Goal: Information Seeking & Learning: Learn about a topic

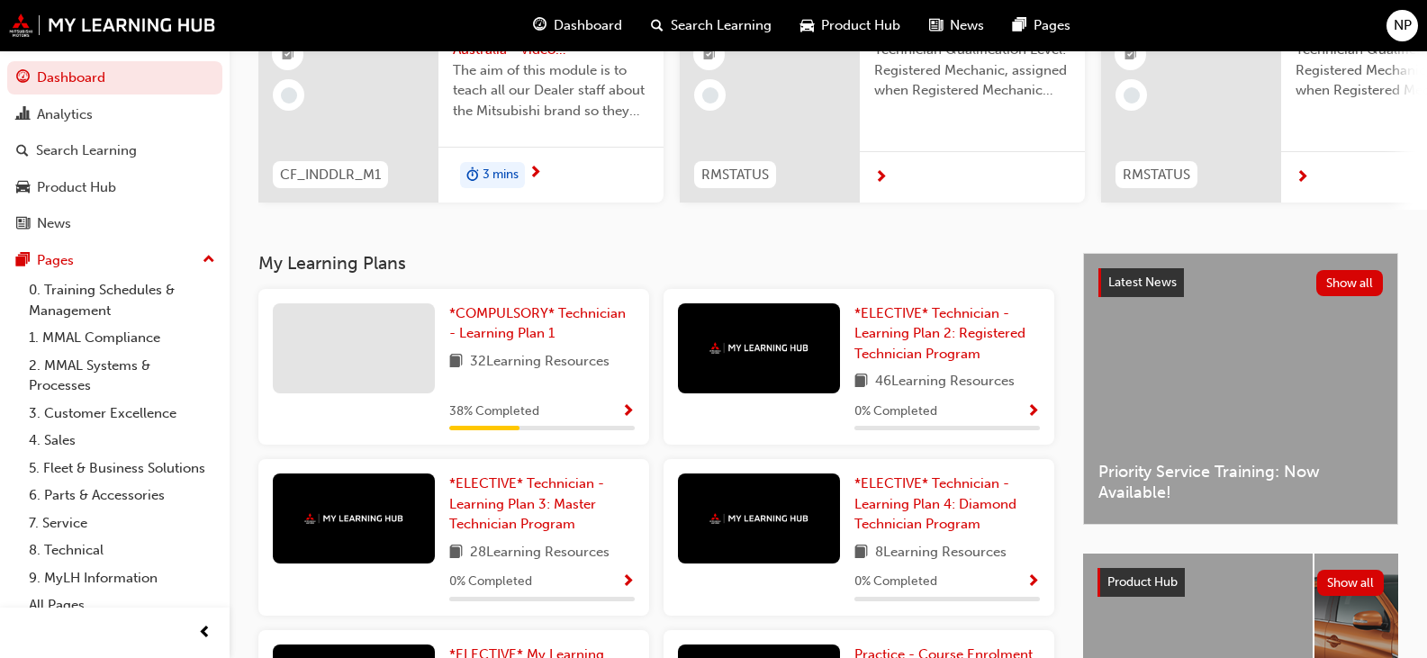
scroll to position [90, 0]
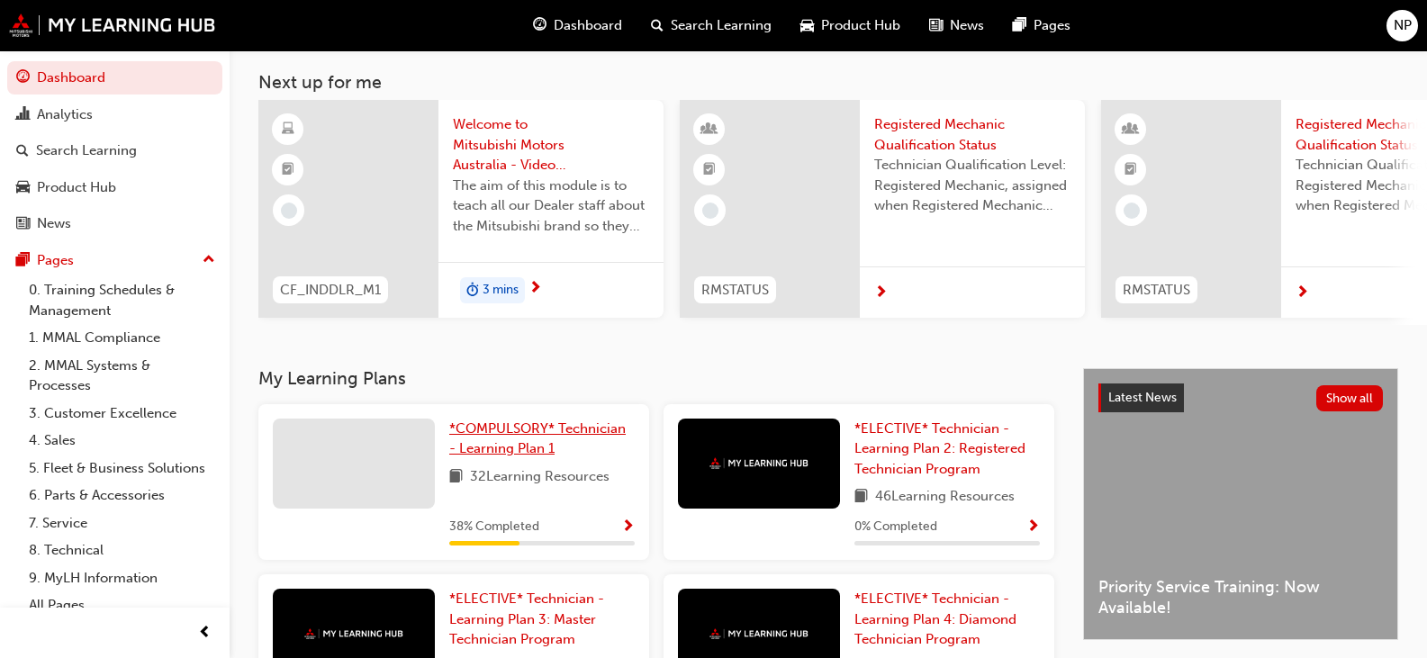
click at [513, 438] on span "*COMPULSORY* Technician - Learning Plan 1" at bounding box center [537, 439] width 176 height 37
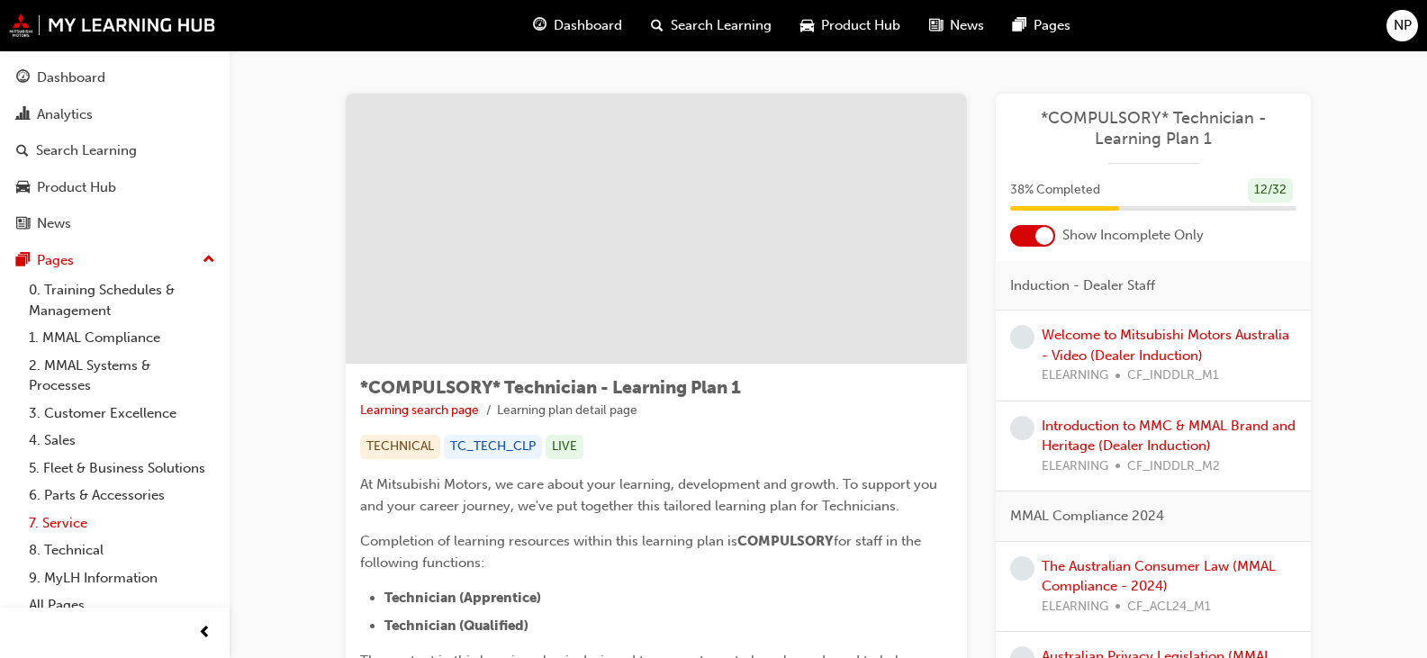
click at [59, 538] on link "7. Service" at bounding box center [122, 524] width 201 height 28
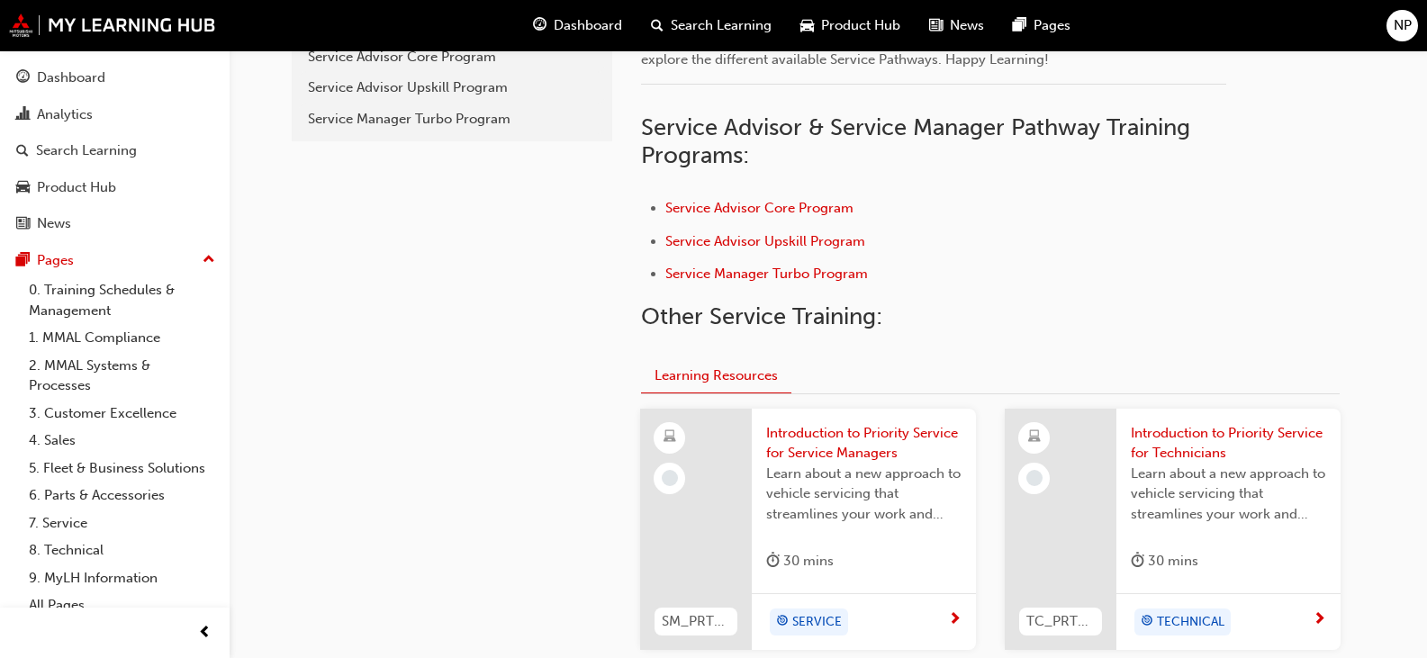
scroll to position [450, 0]
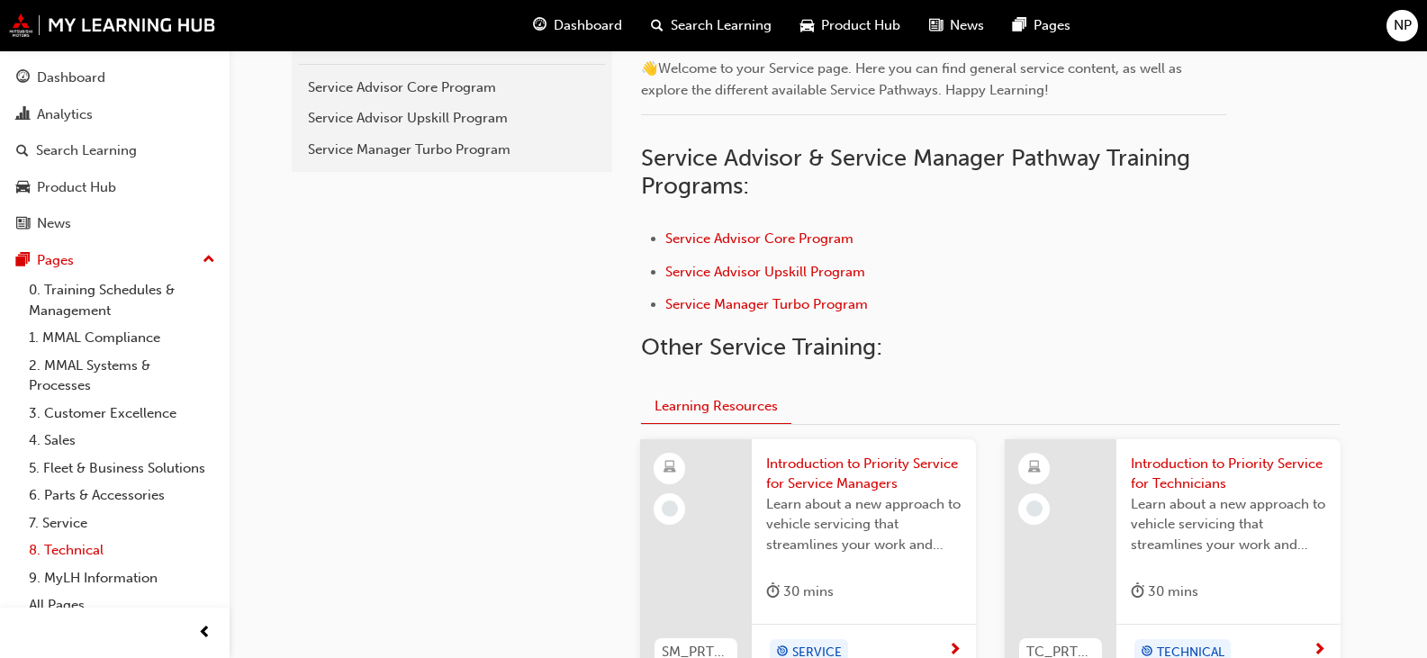
click at [66, 565] on link "8. Technical" at bounding box center [122, 551] width 201 height 28
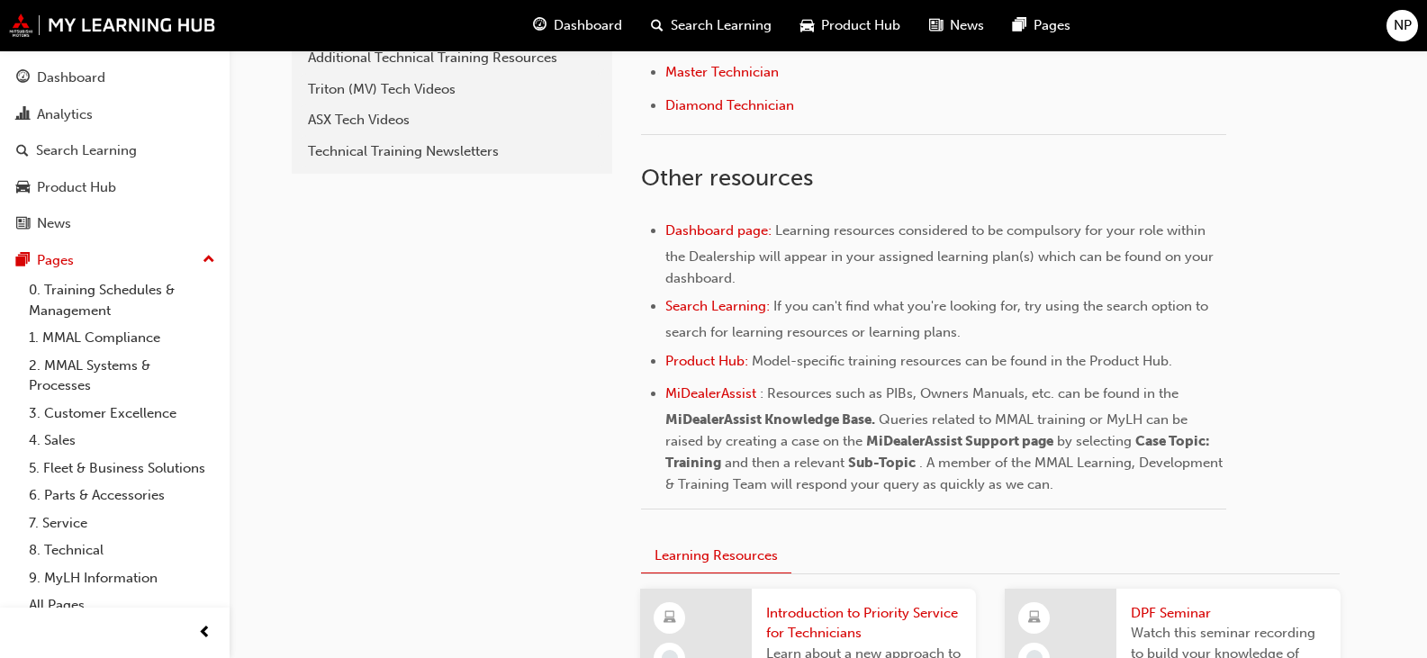
scroll to position [630, 0]
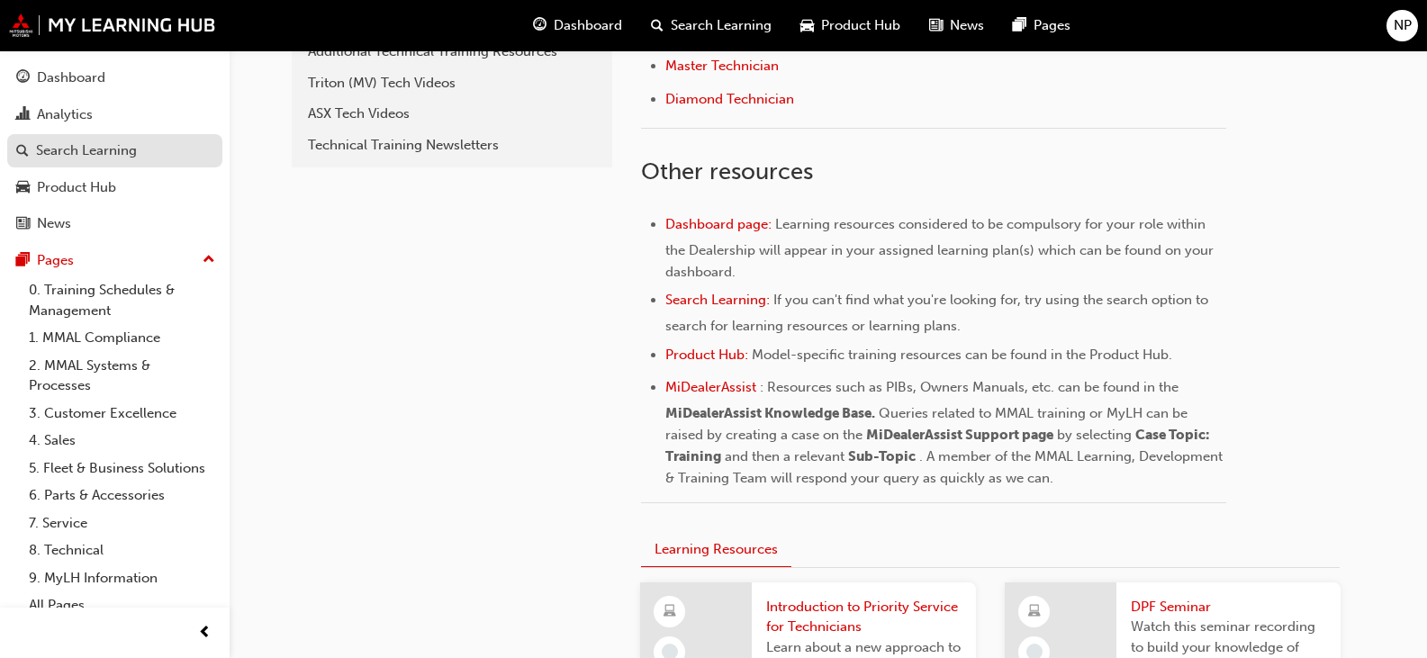
click at [75, 153] on div "Search Learning" at bounding box center [86, 150] width 101 height 21
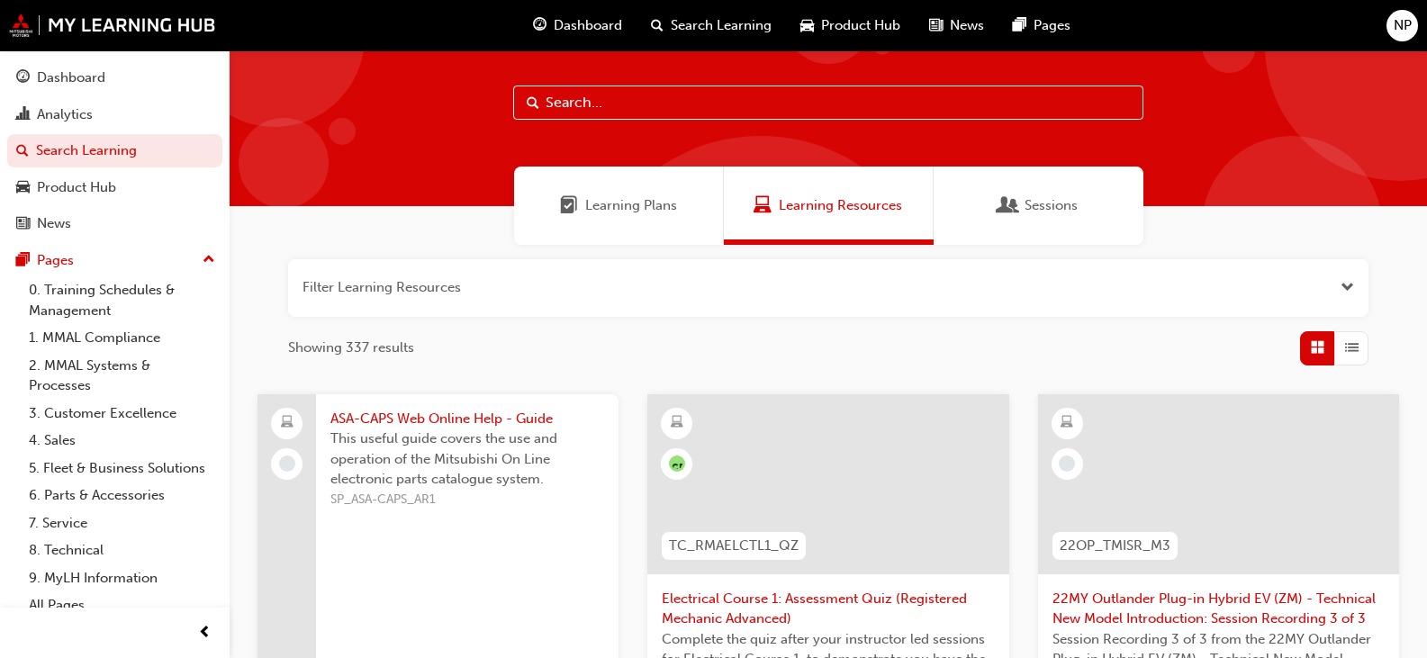
scroll to position [90, 0]
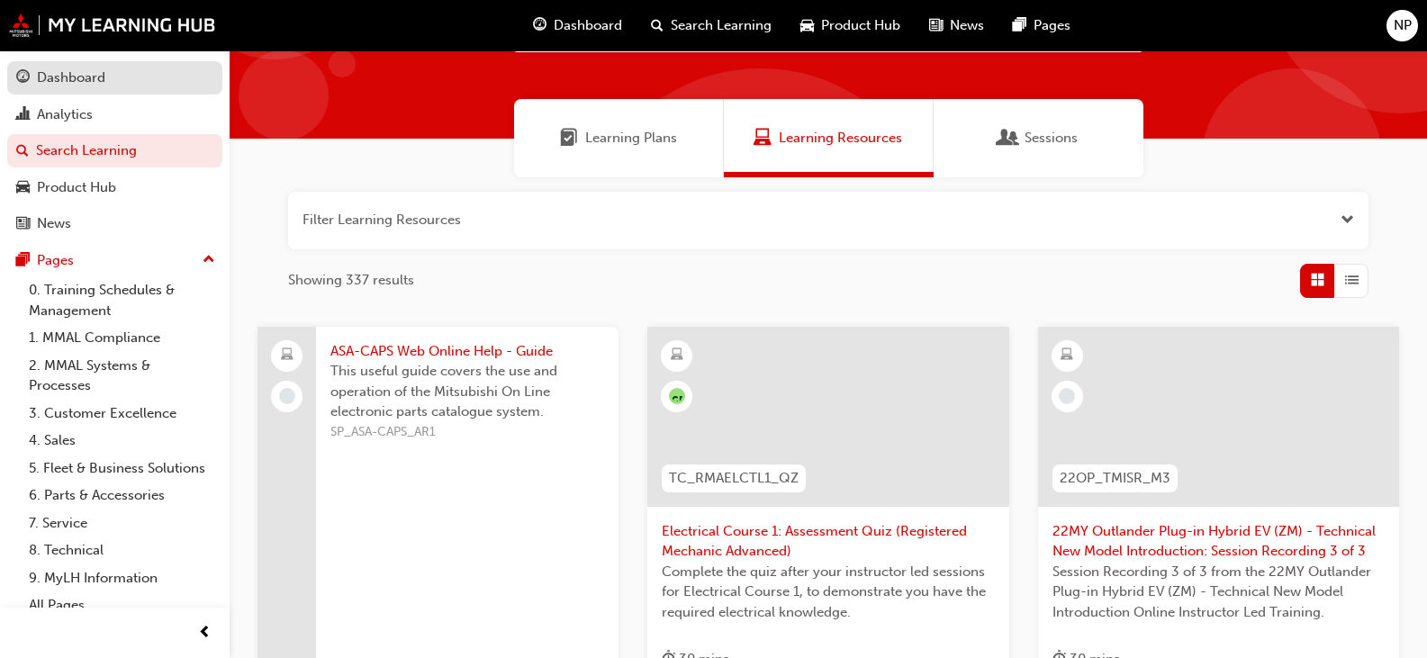
click at [53, 82] on div "Dashboard" at bounding box center [71, 78] width 68 height 21
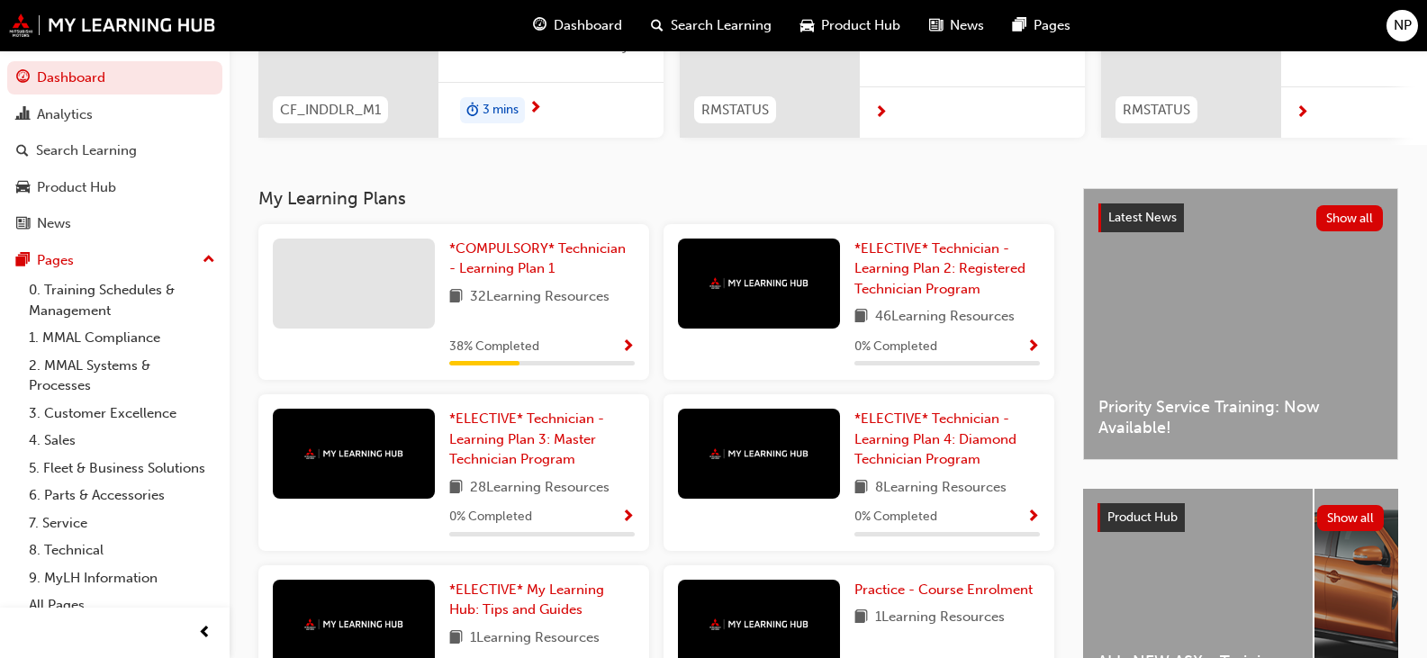
scroll to position [360, 0]
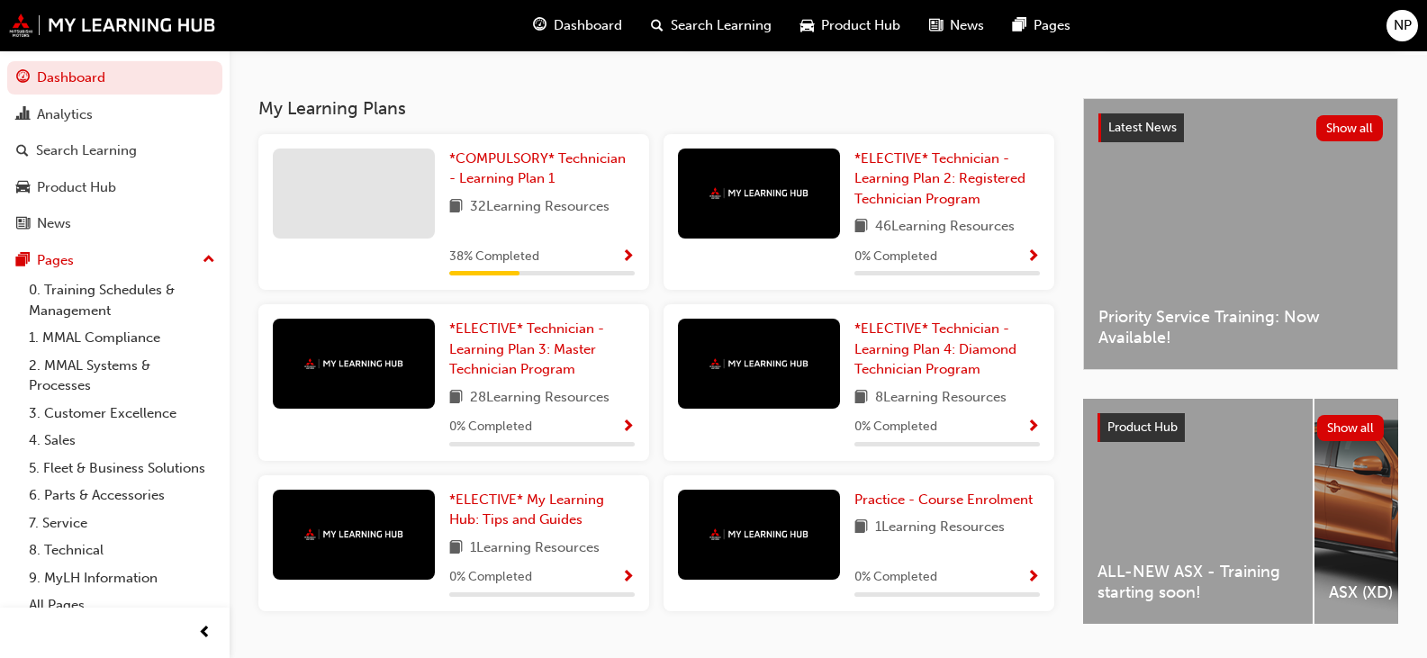
click at [1183, 556] on div "ALL-NEW ASX - Training starting soon!" at bounding box center [1198, 511] width 230 height 225
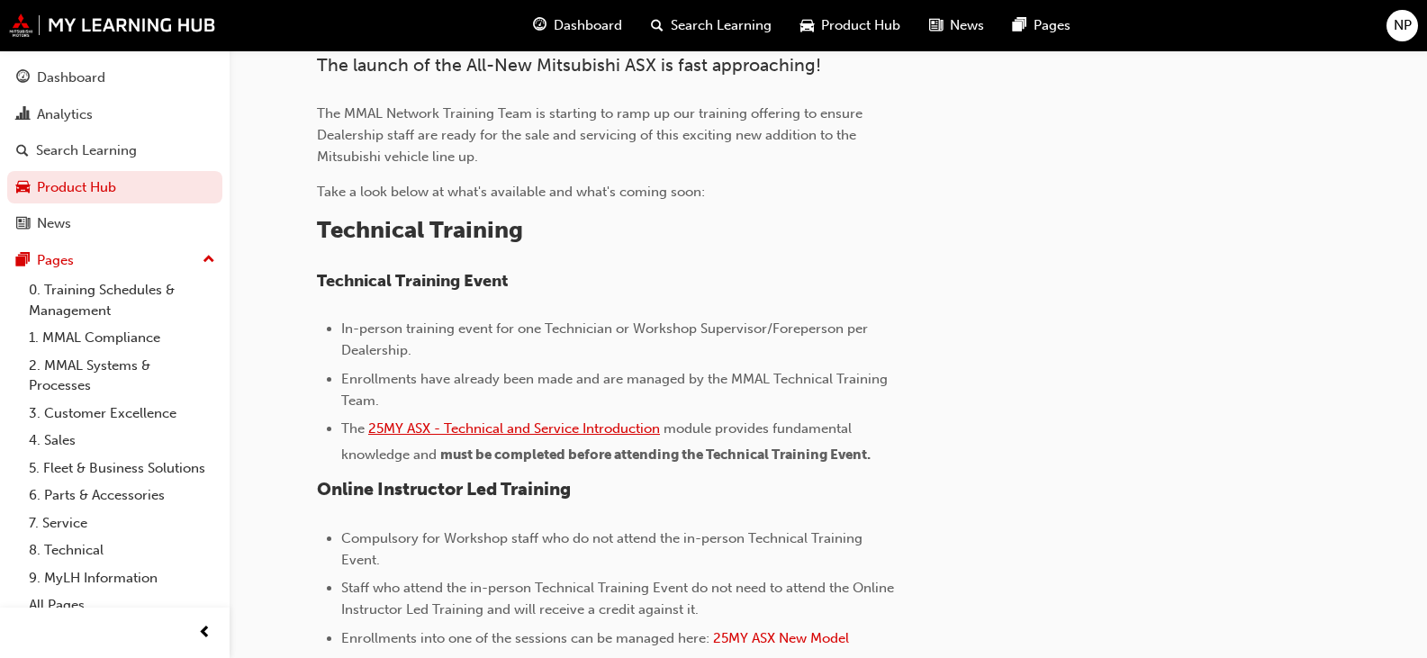
scroll to position [540, 0]
click at [458, 431] on span "25MY ASX - Technical and Service Introduction" at bounding box center [514, 427] width 292 height 16
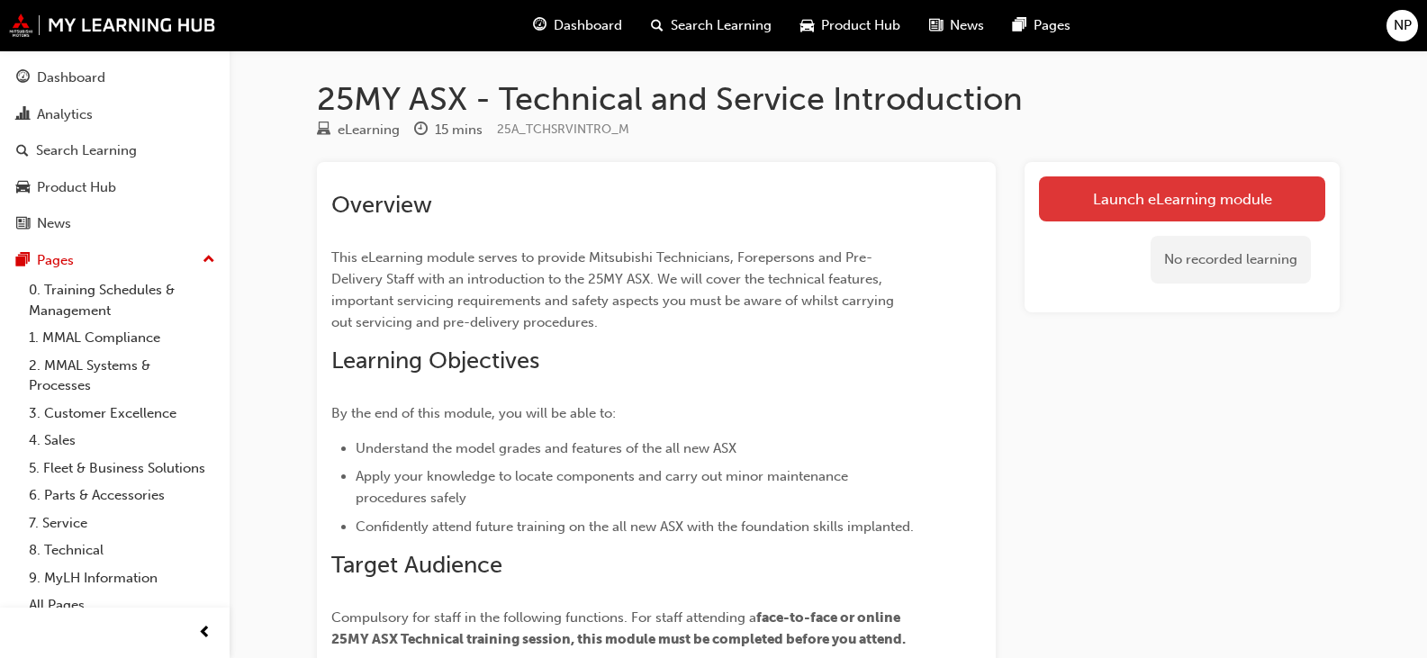
click at [1122, 208] on link "Launch eLearning module" at bounding box center [1182, 198] width 286 height 45
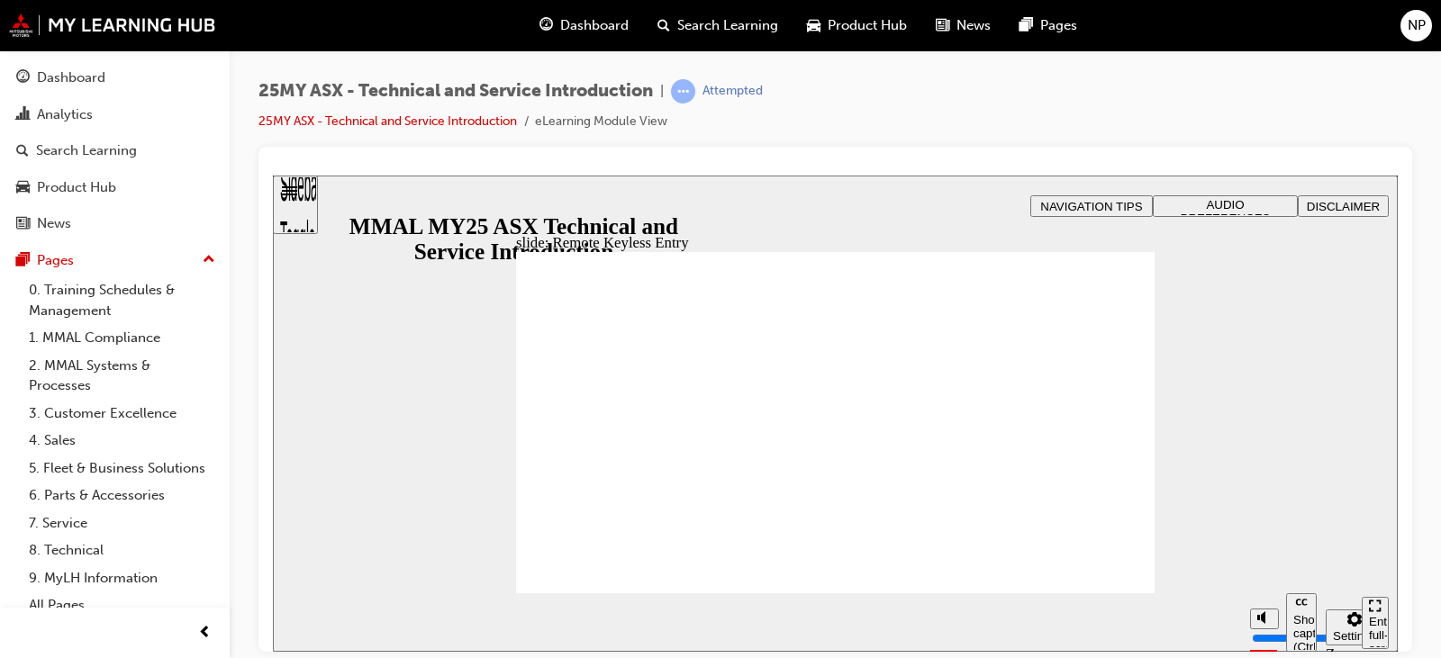
type input "21"
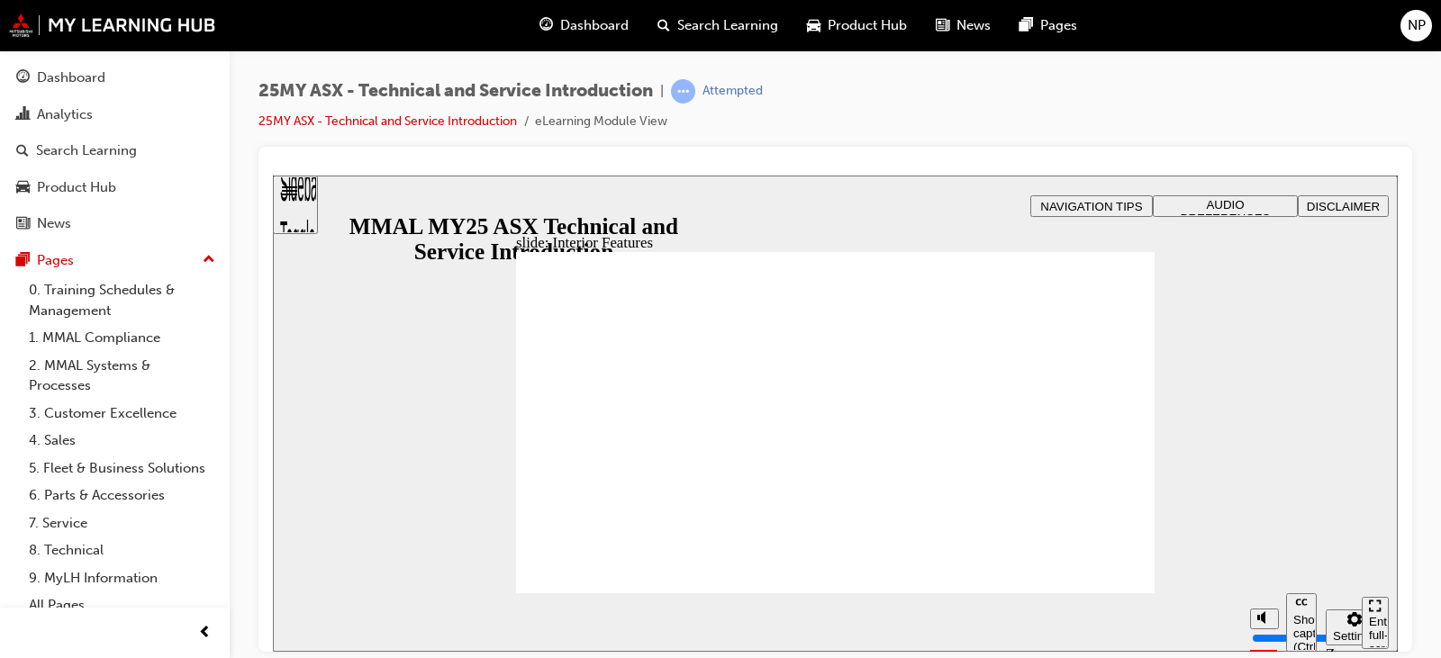
type input "17"
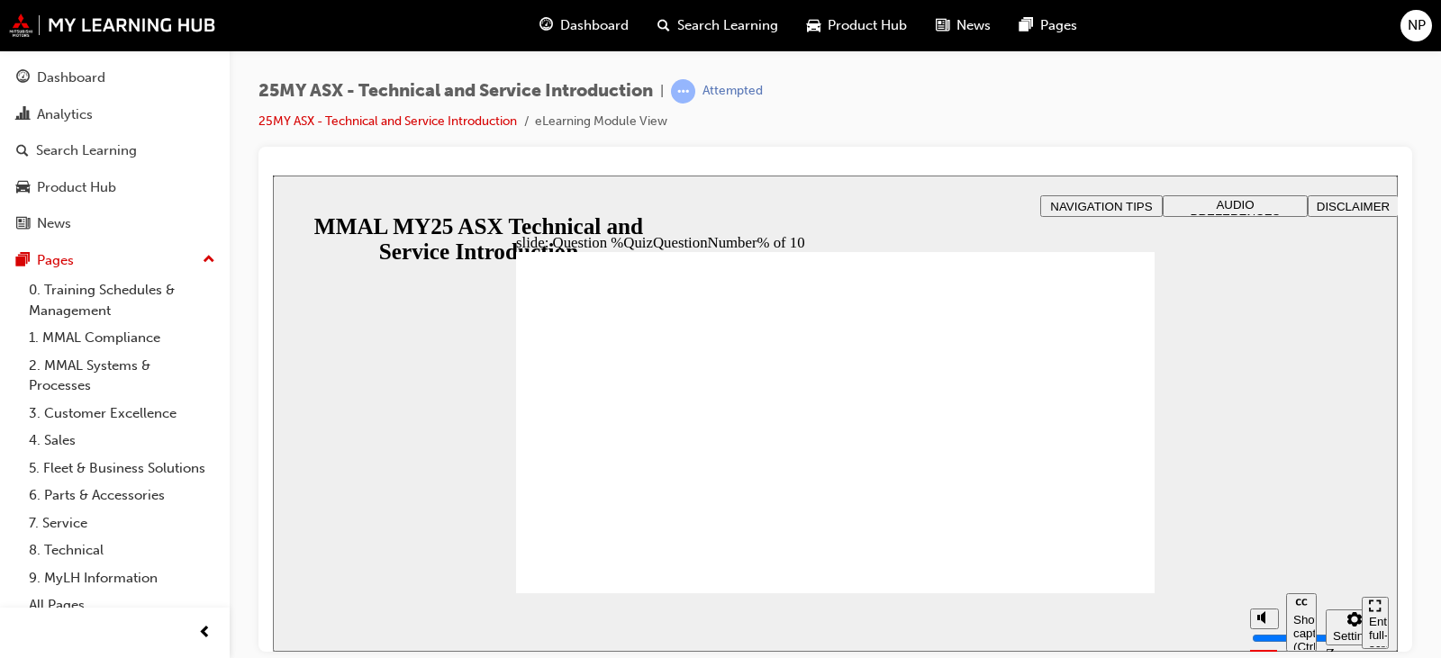
radio input "true"
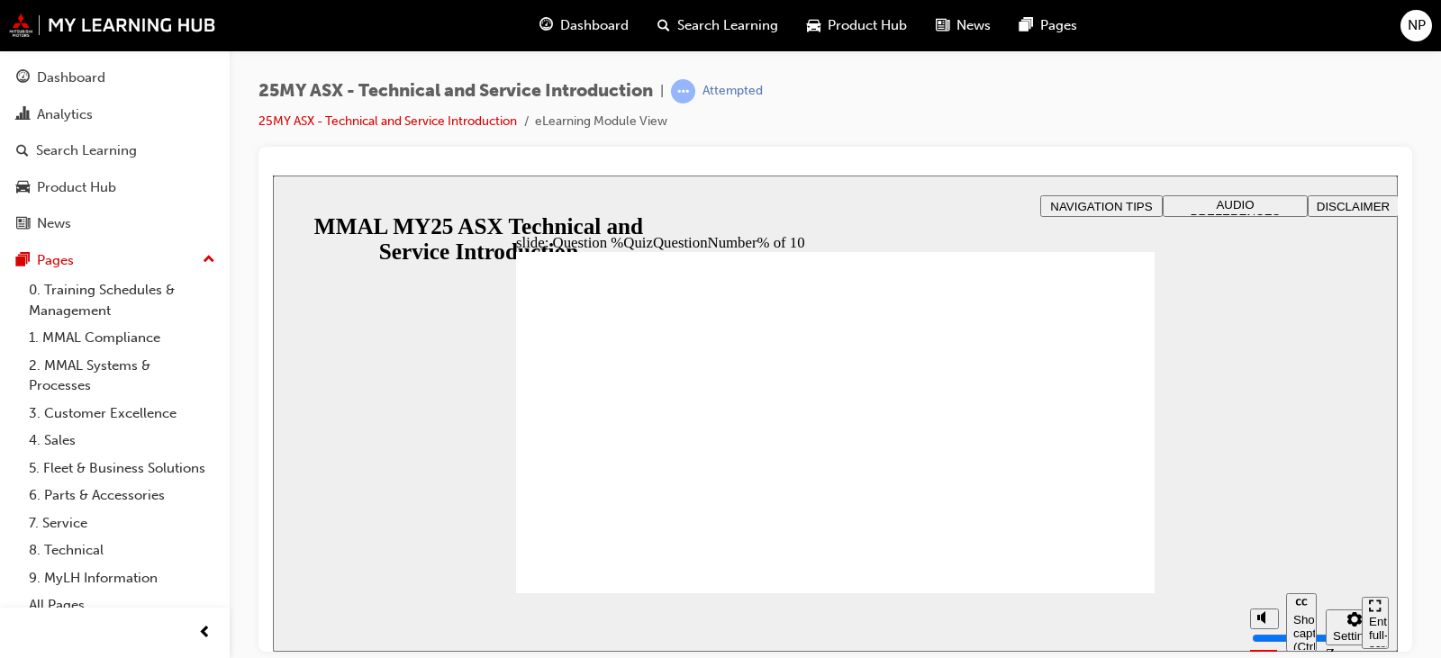
drag, startPoint x: 546, startPoint y: 458, endPoint x: 558, endPoint y: 456, distance: 12.9
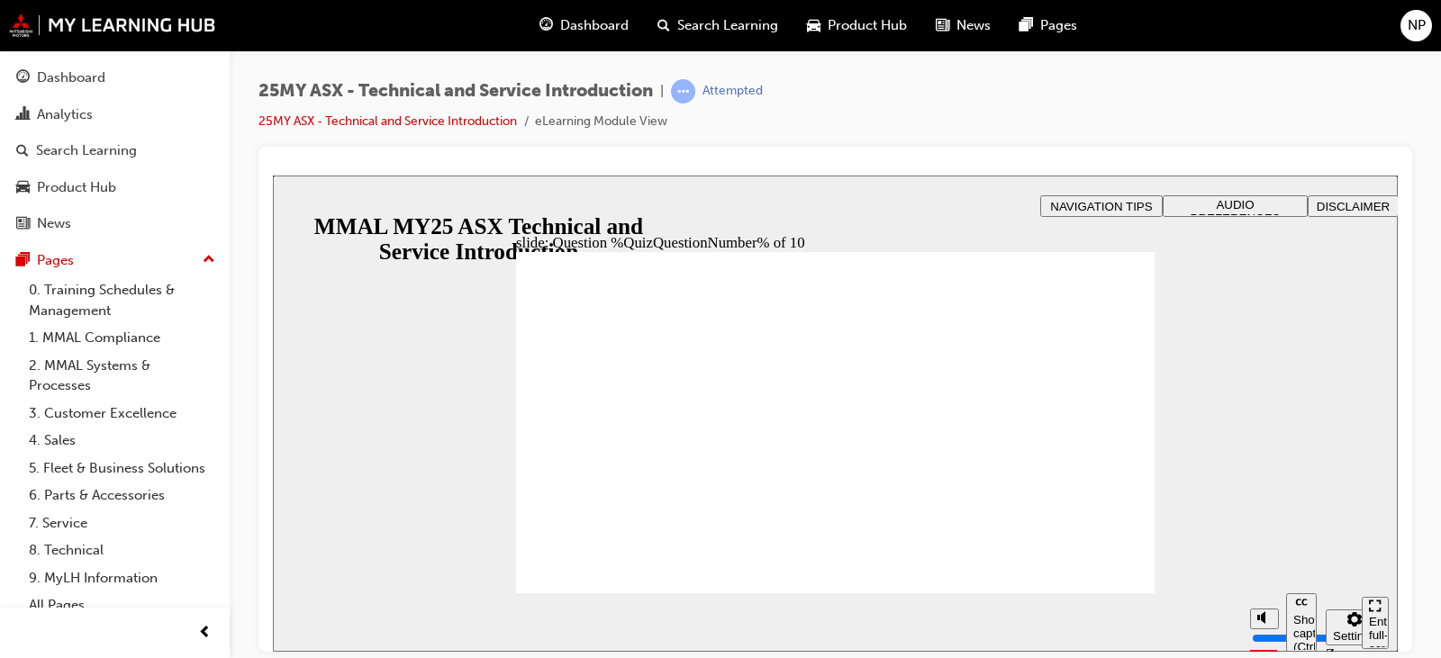
radio input "true"
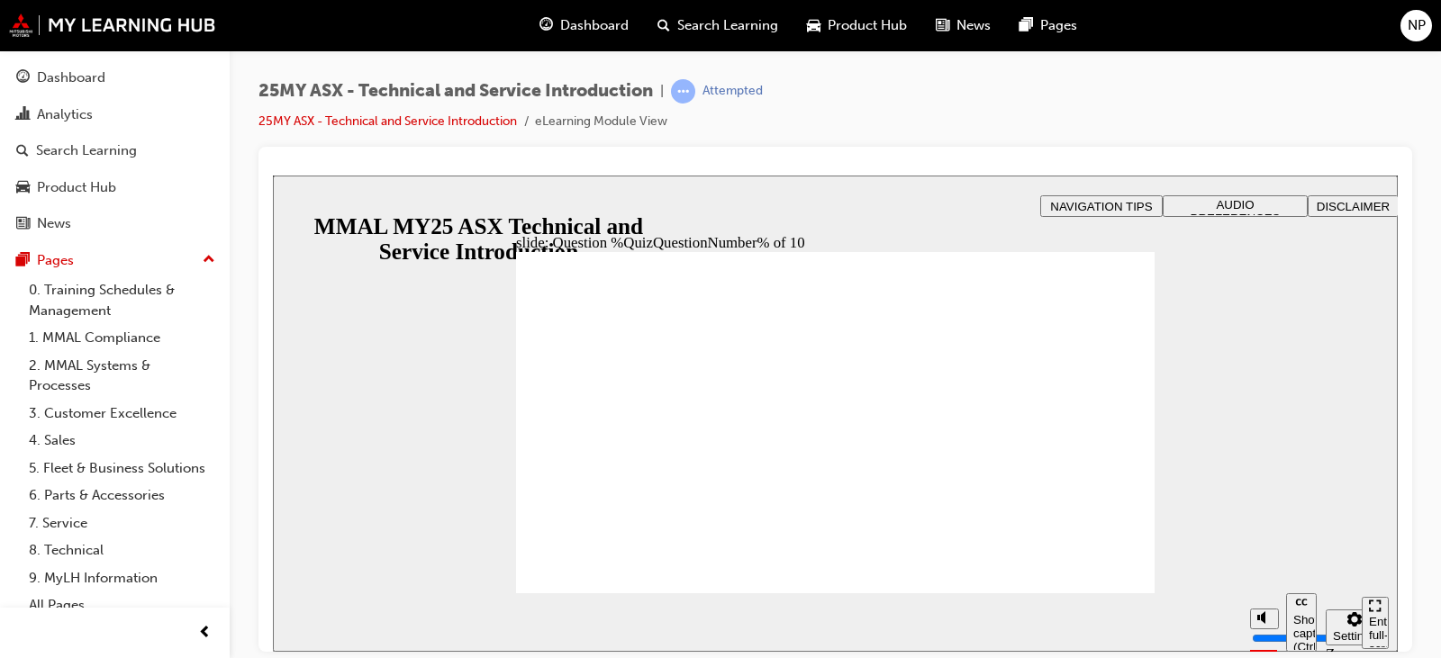
radio input "true"
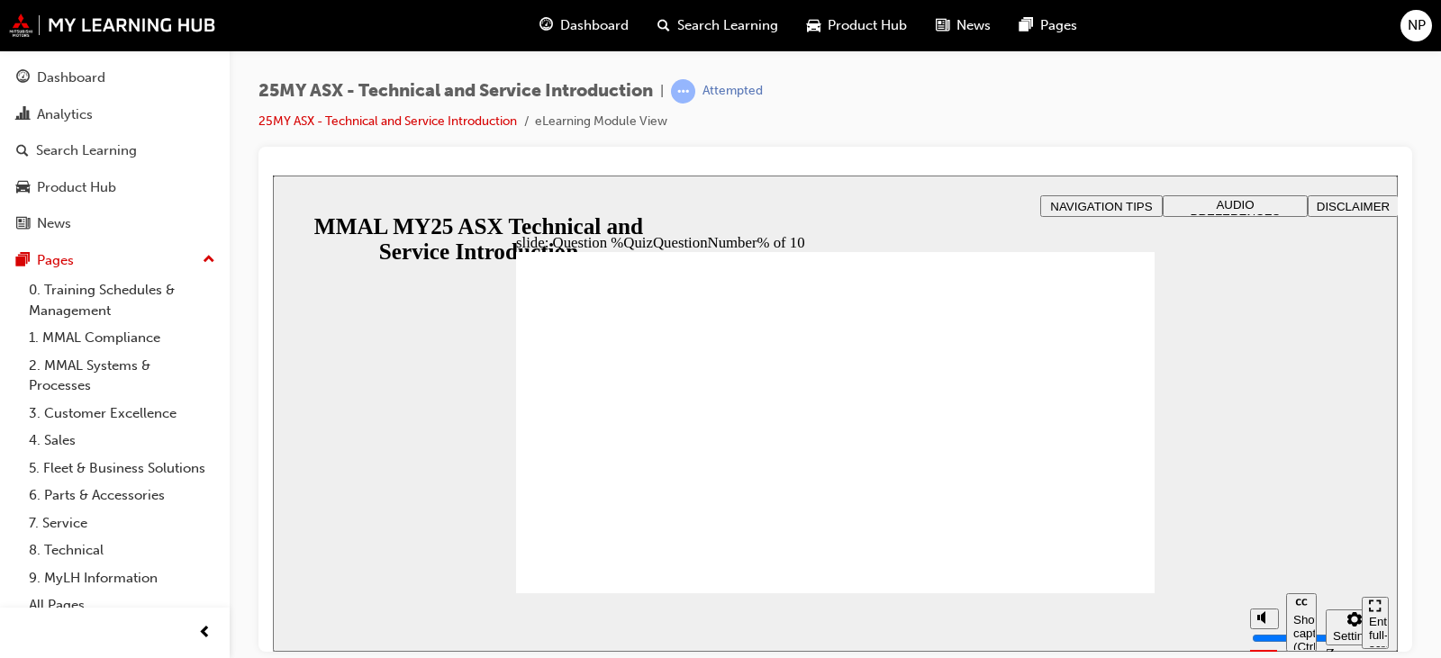
radio input "true"
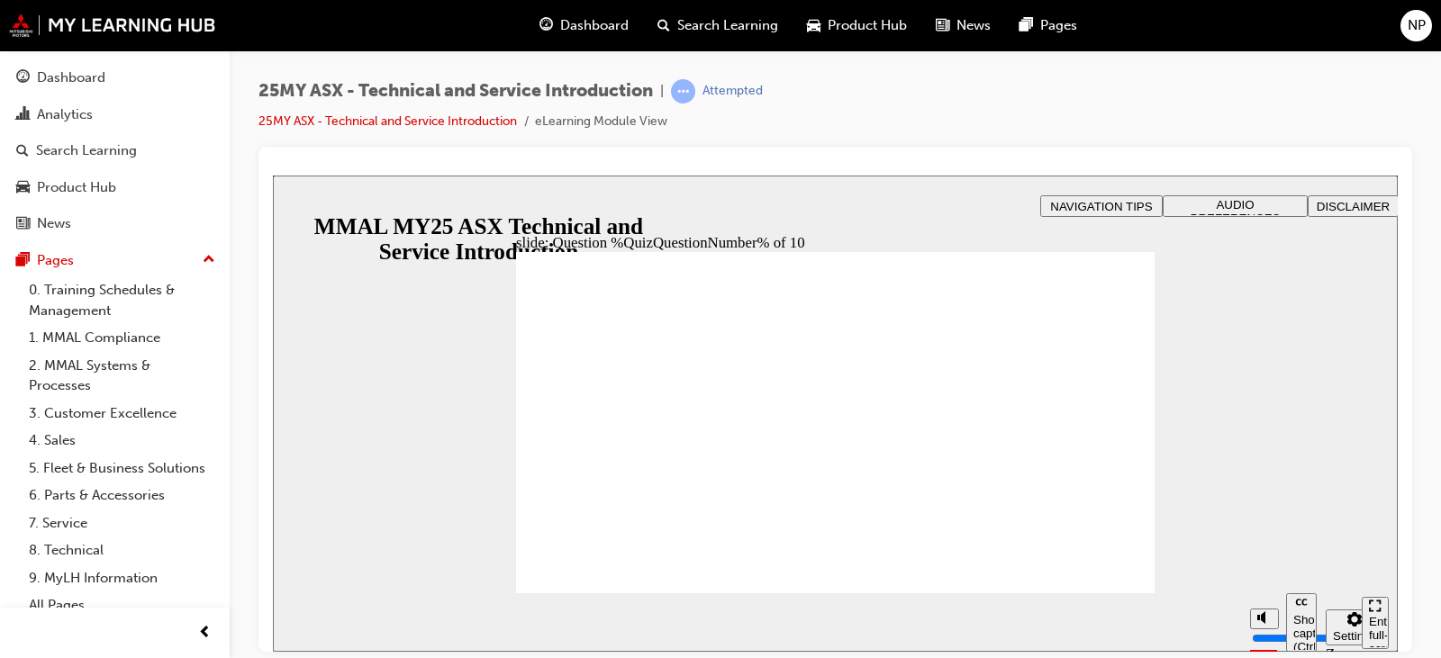
radio input "true"
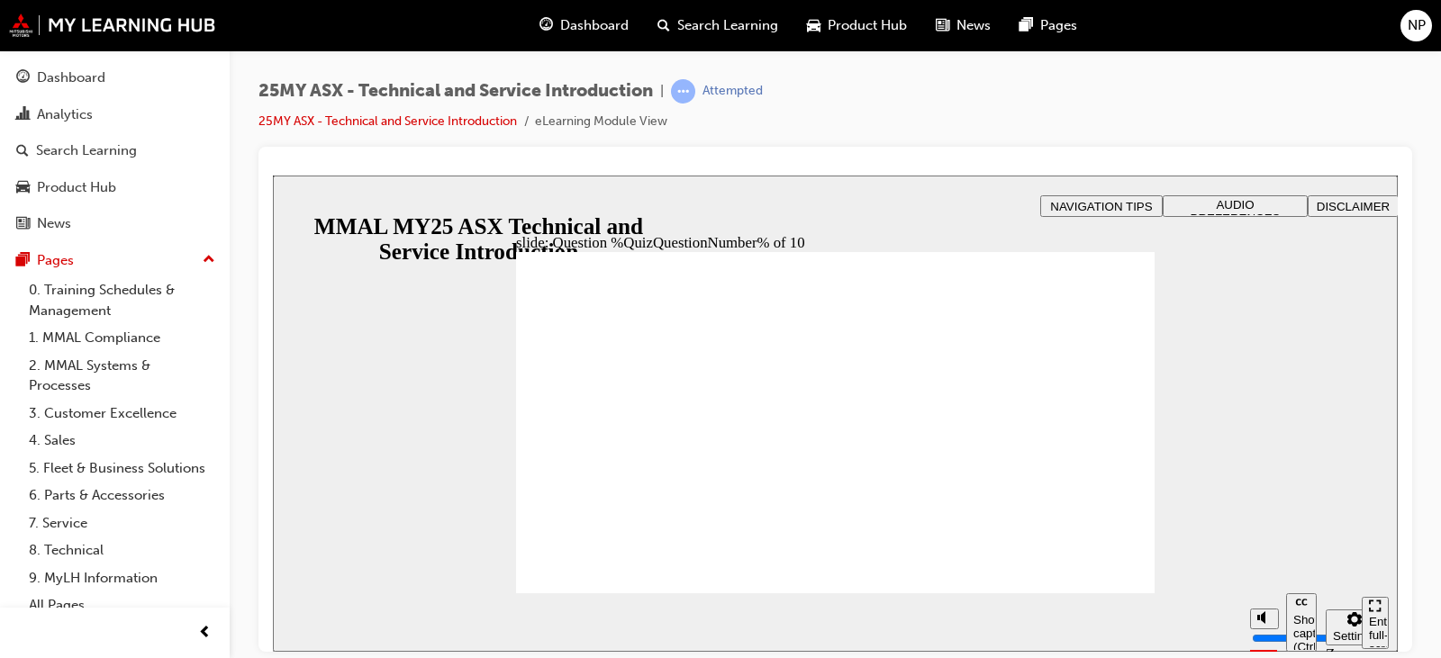
radio input "true"
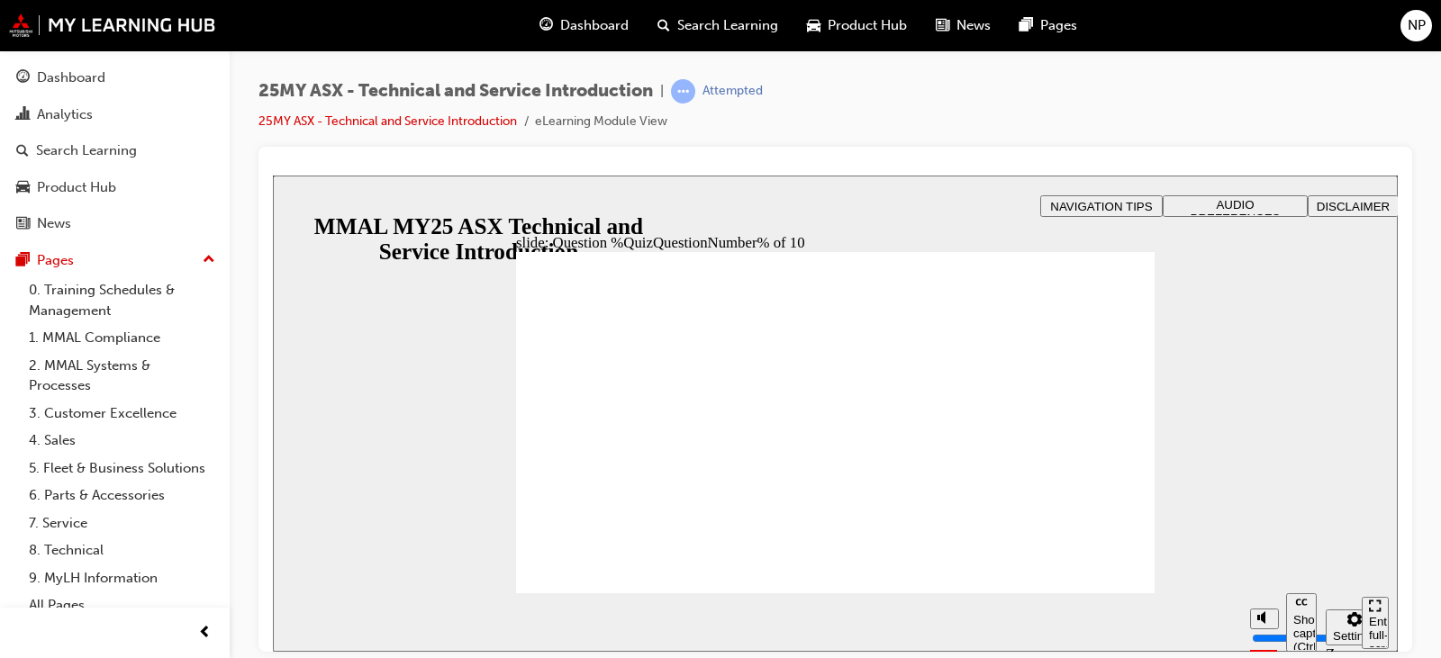
radio input "true"
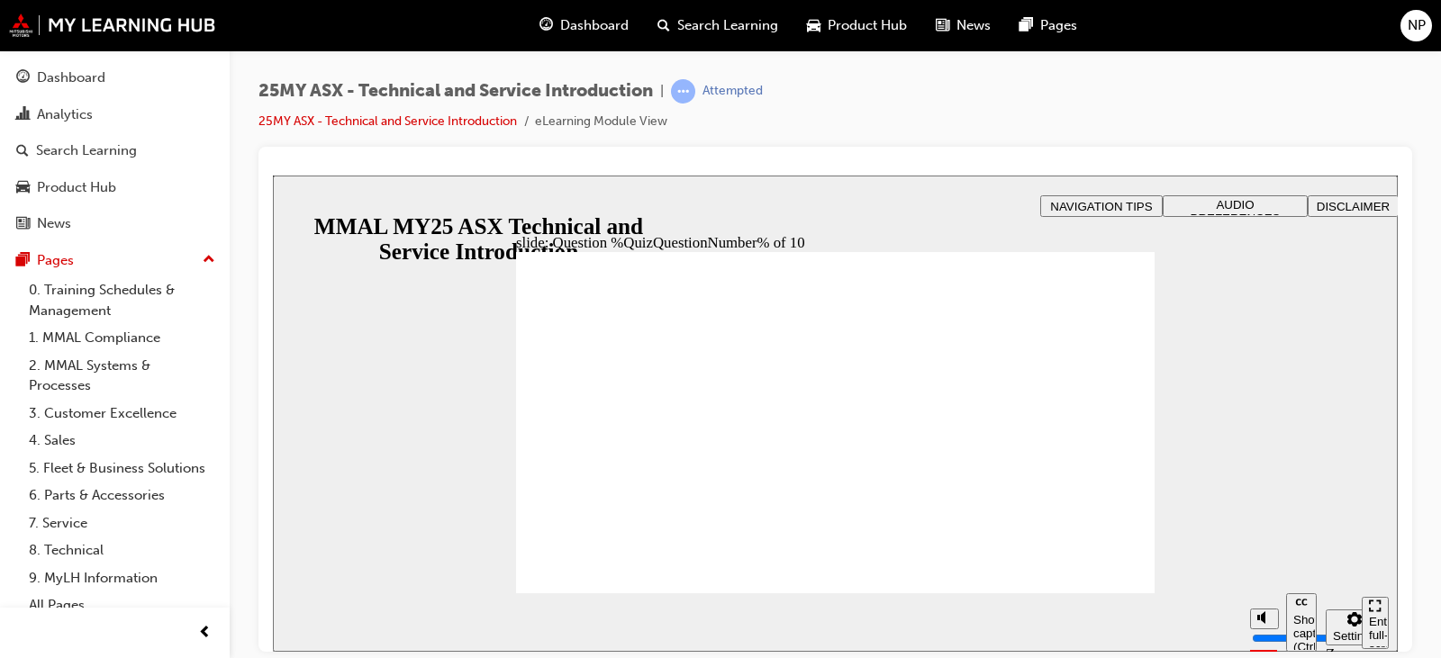
radio input "true"
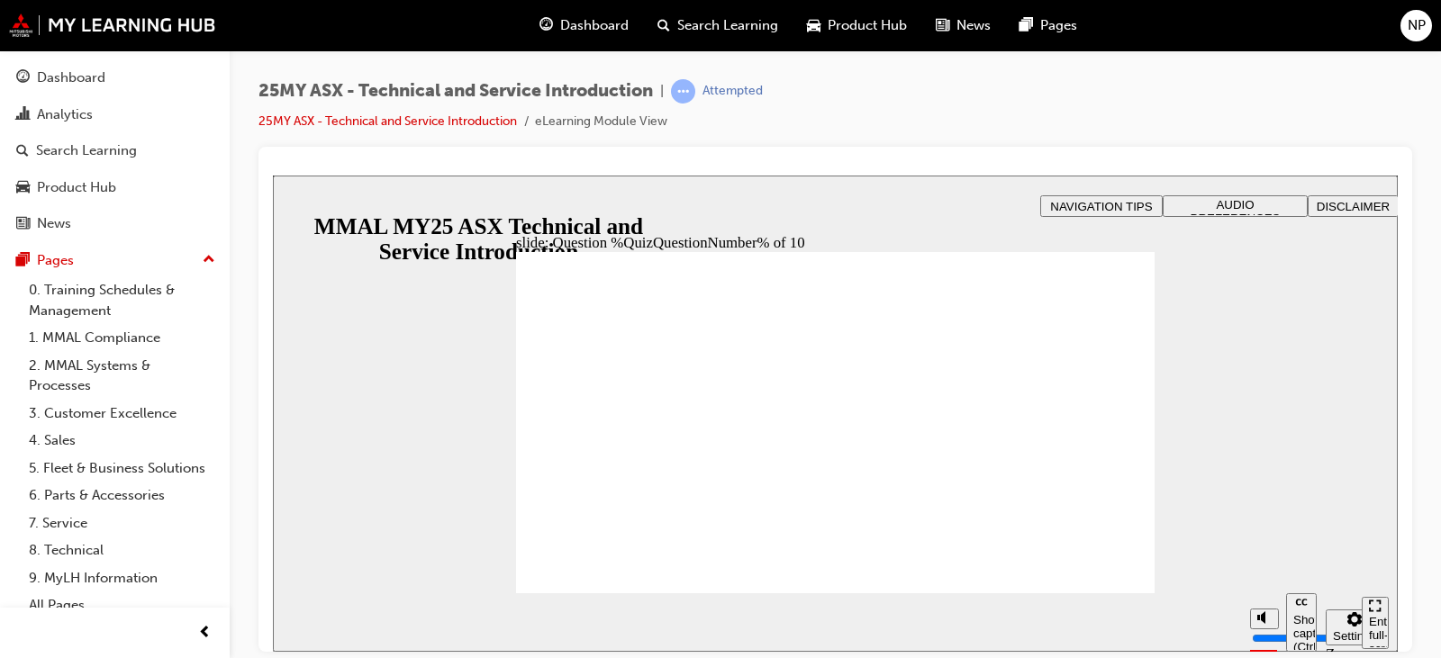
radio input "true"
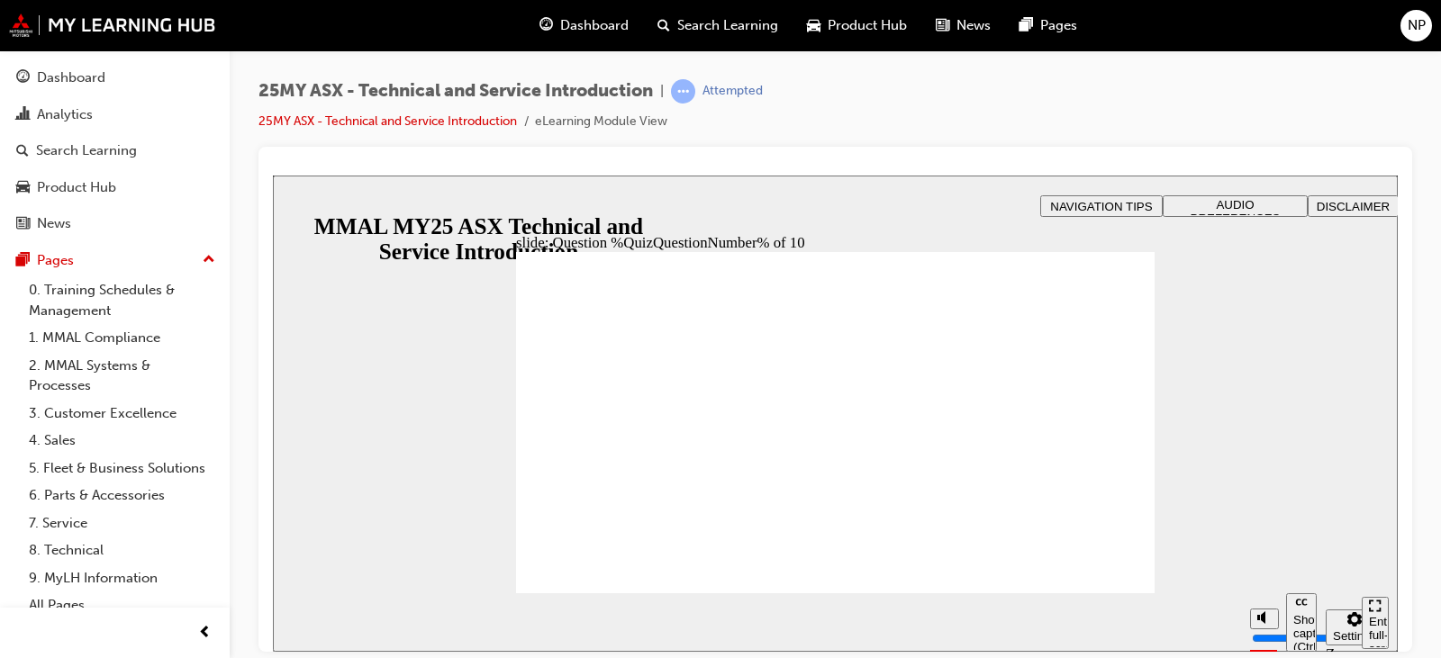
radio input "true"
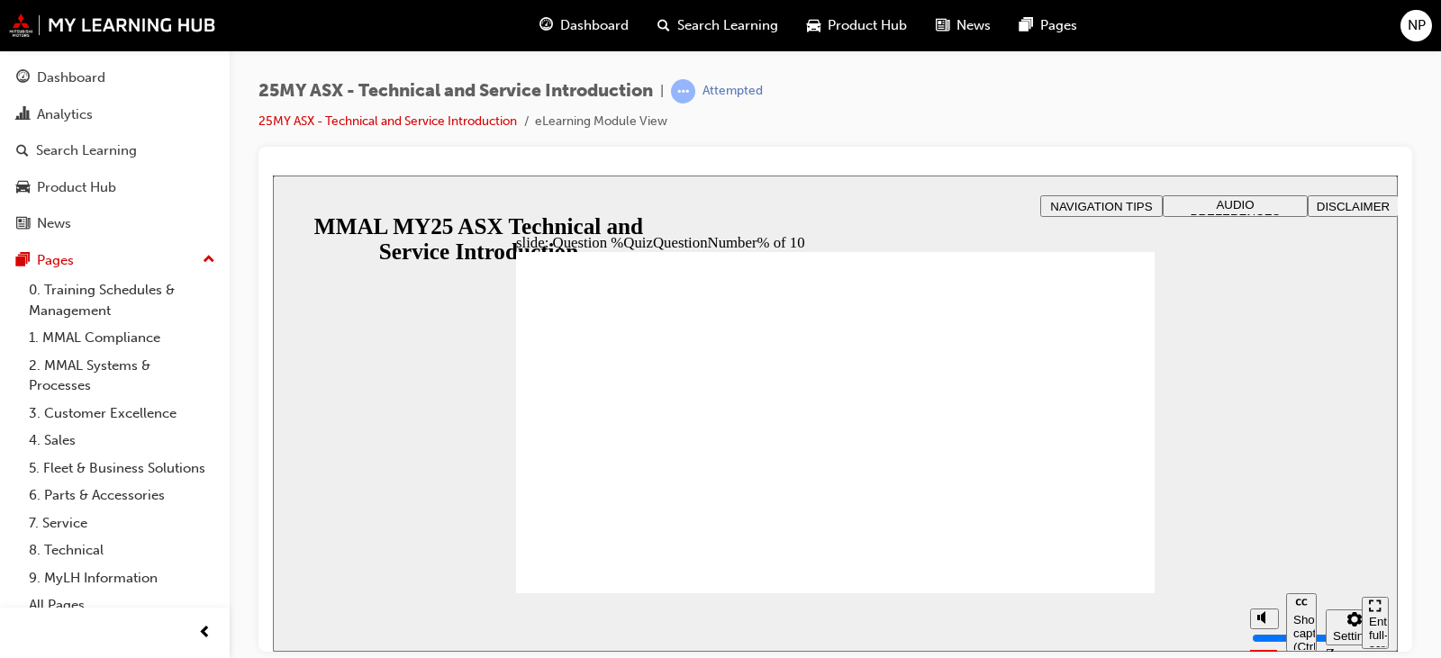
radio input "true"
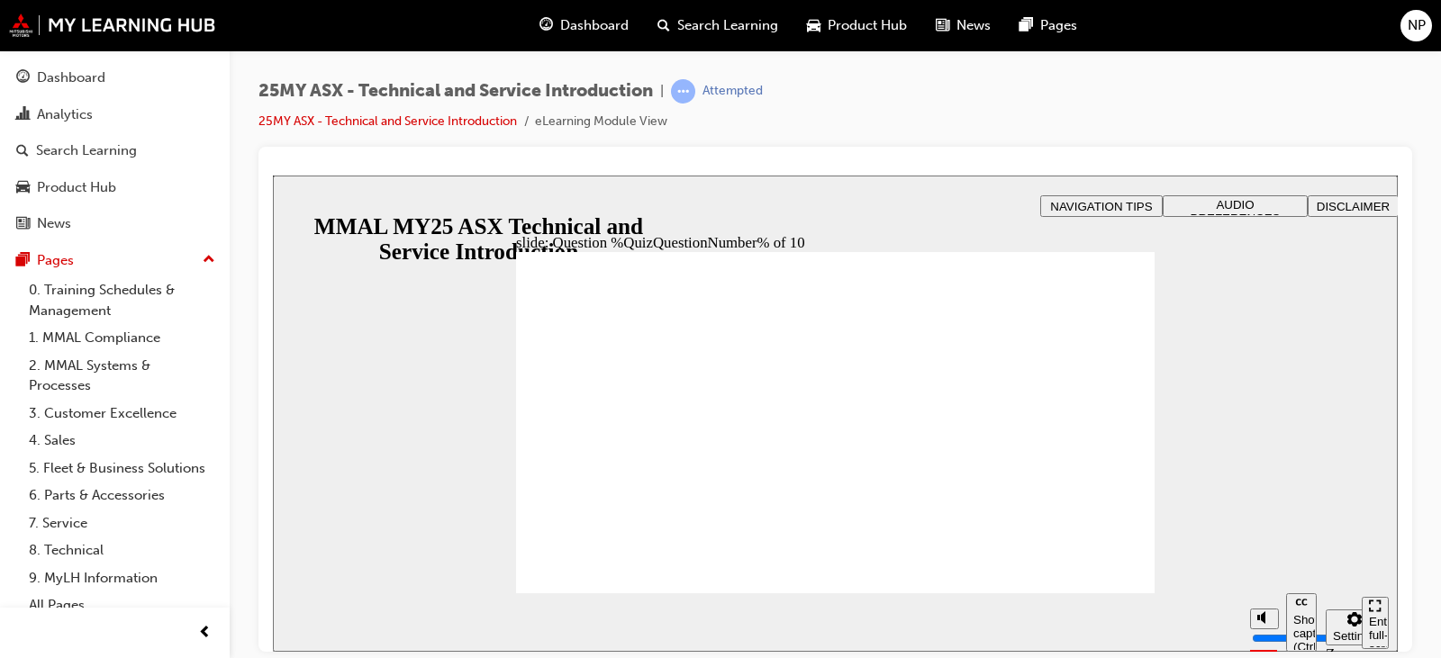
radio input "true"
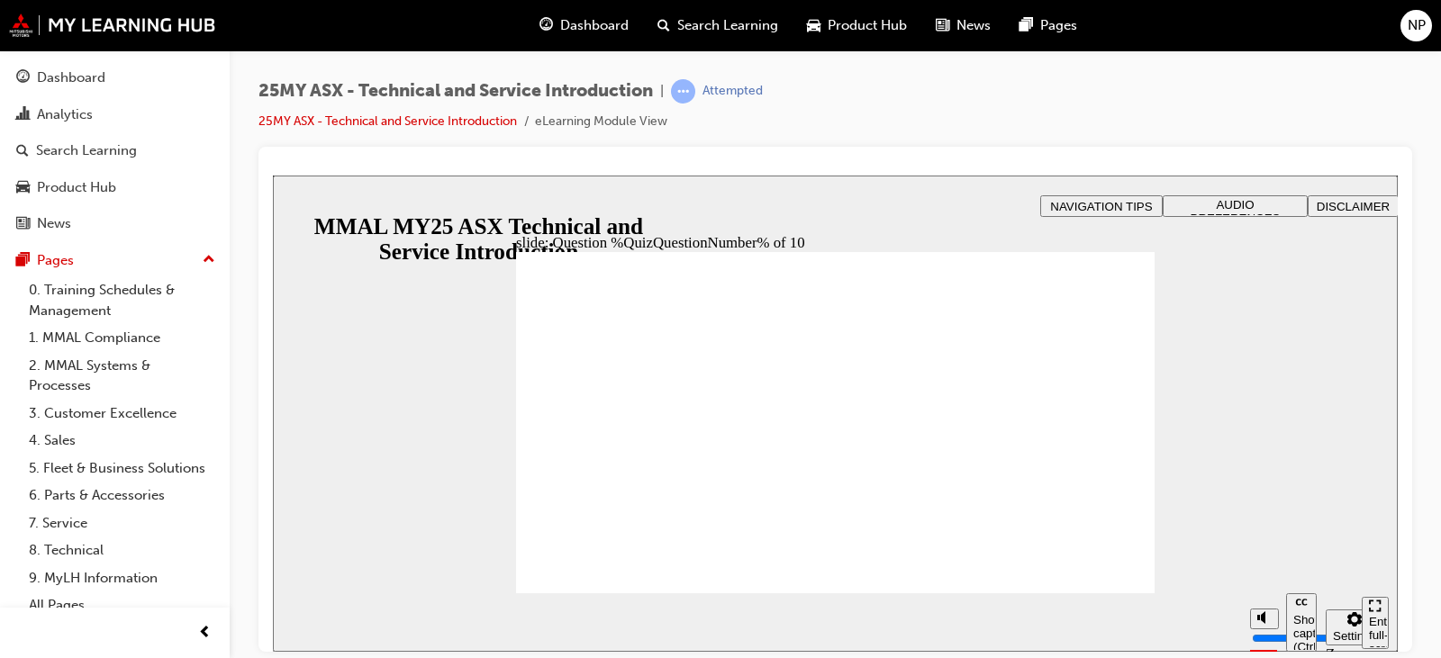
drag, startPoint x: 837, startPoint y: 523, endPoint x: 899, endPoint y: 535, distance: 62.3
radio input "true"
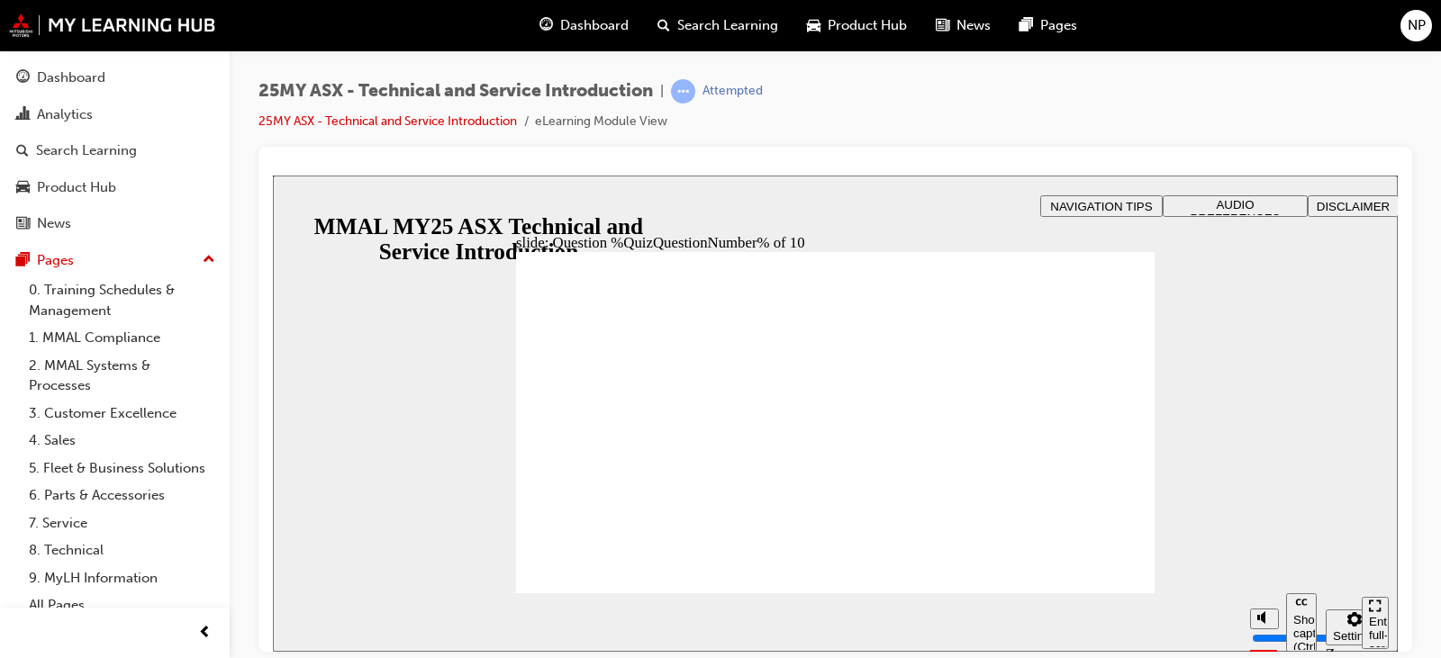
radio input "true"
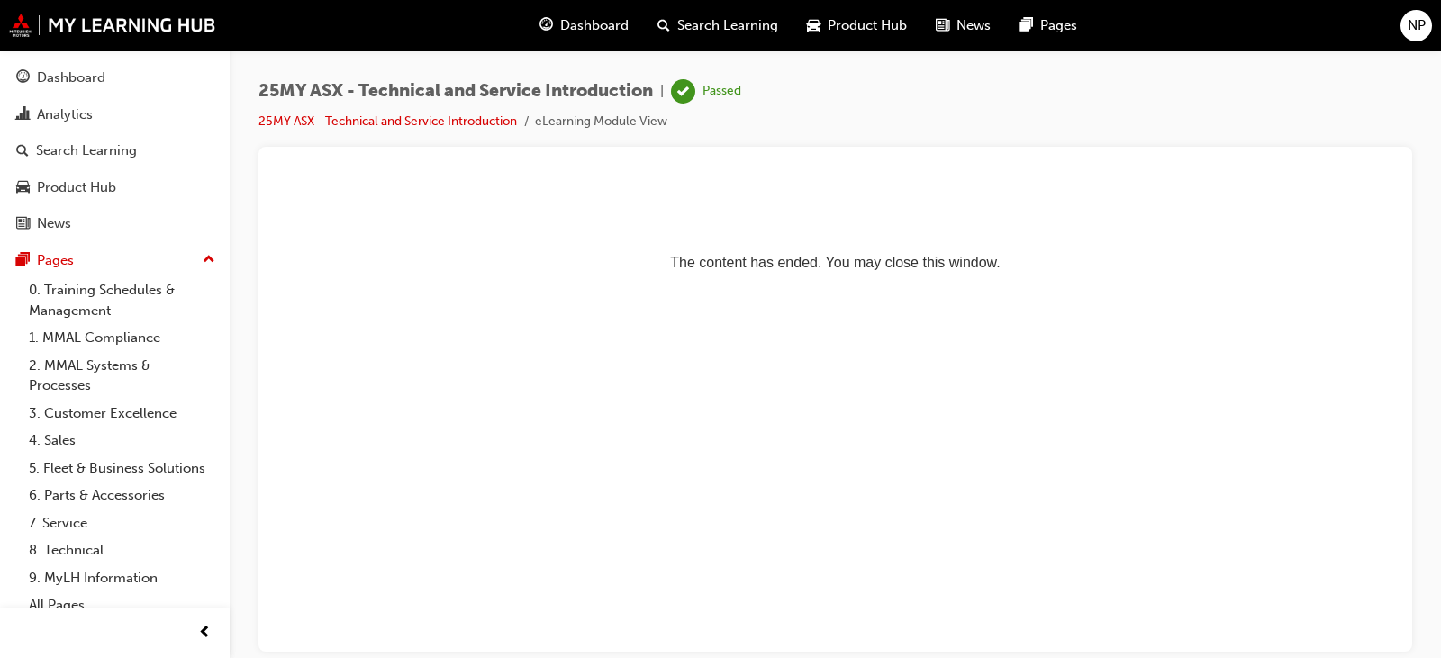
click at [1413, 16] on div "NP" at bounding box center [1416, 26] width 32 height 32
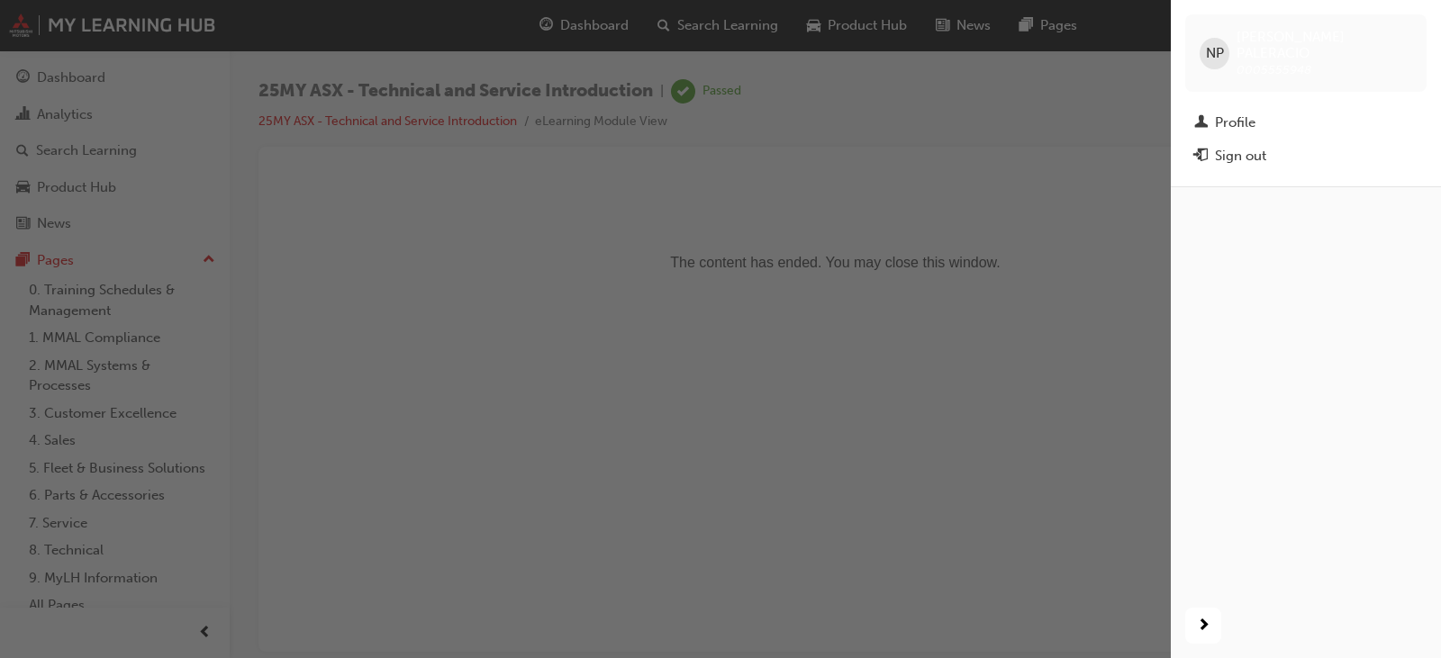
click at [1253, 146] on div "Sign out" at bounding box center [1240, 156] width 51 height 21
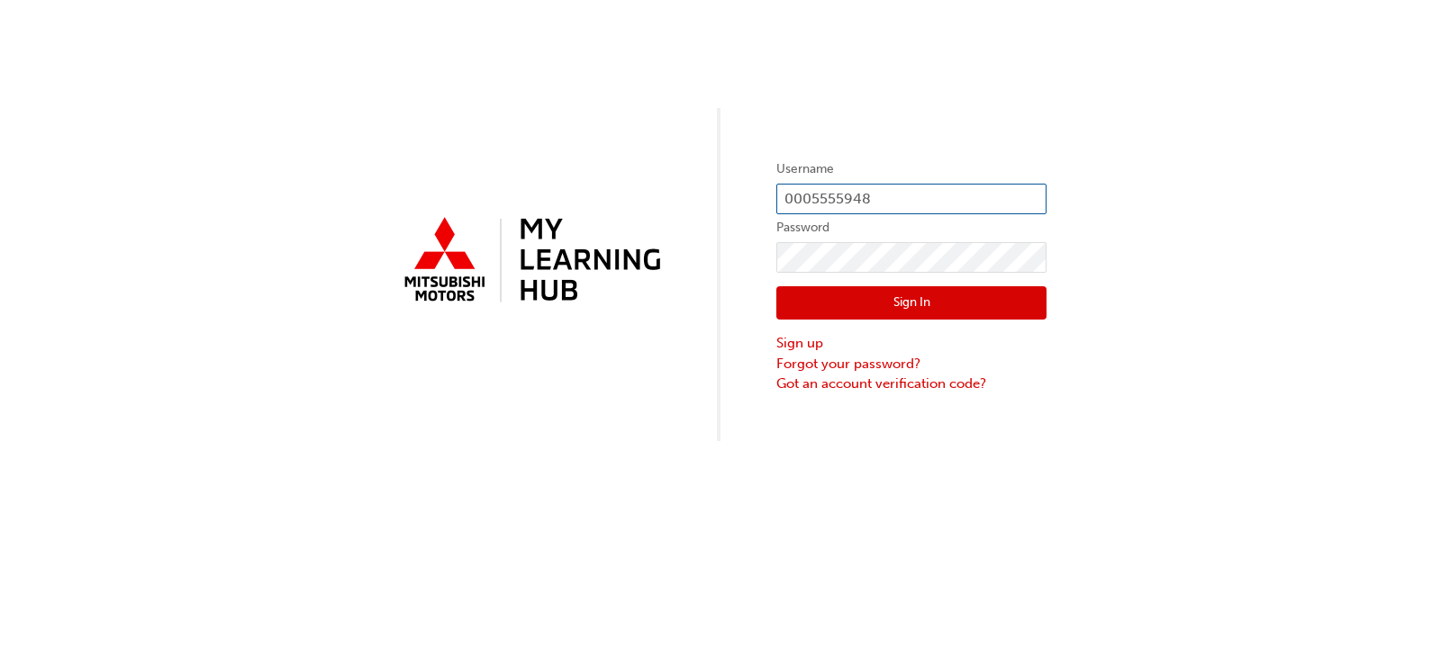
click at [866, 197] on input "0005555948" at bounding box center [911, 199] width 270 height 31
type input "0005555300"
click button "Sign In" at bounding box center [911, 303] width 270 height 34
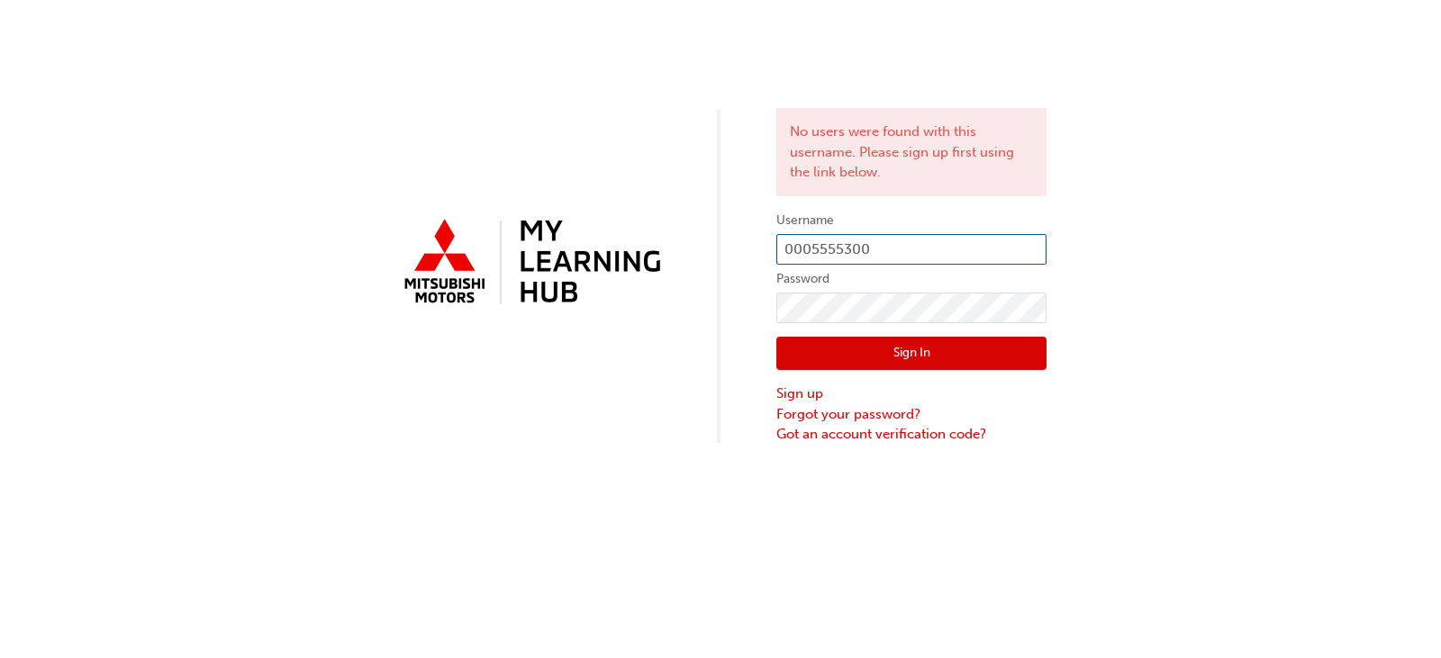
click at [896, 253] on input "0005555300" at bounding box center [911, 249] width 270 height 31
type input "0005280300"
click at [915, 348] on button "Sign In" at bounding box center [911, 354] width 270 height 34
